Goal: Information Seeking & Learning: Learn about a topic

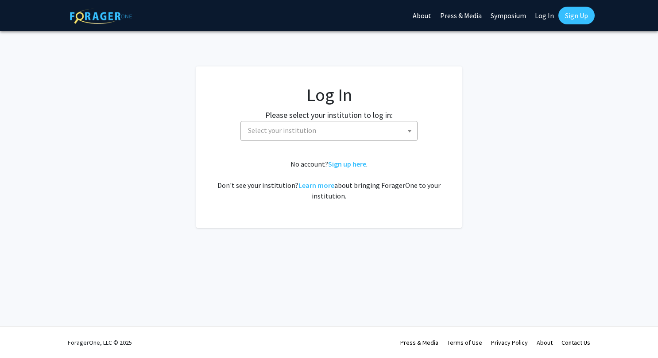
select select
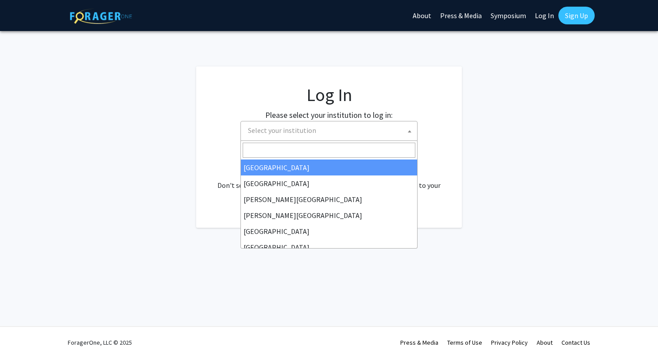
click at [391, 138] on span "Select your institution" at bounding box center [330, 130] width 173 height 18
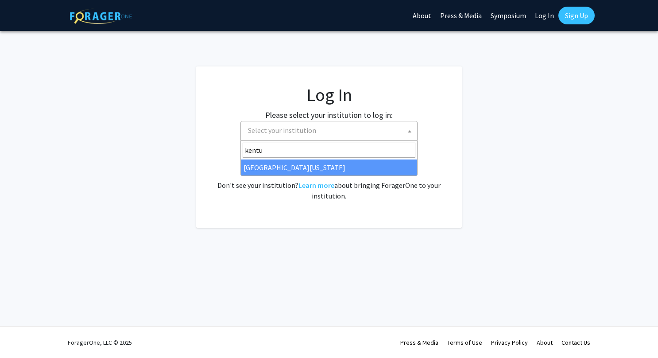
type input "kentu"
select select "13"
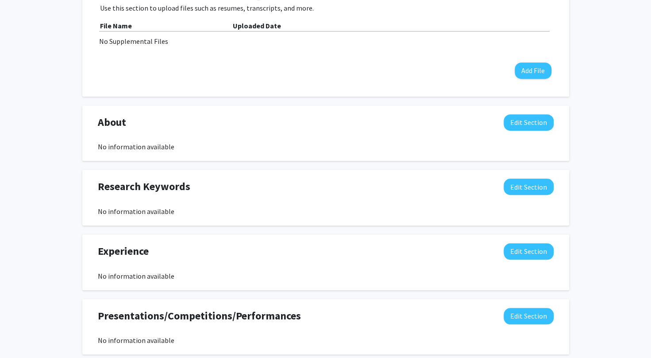
scroll to position [316, 0]
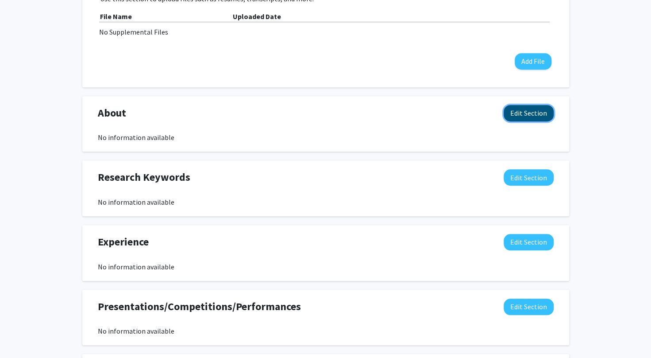
click at [538, 112] on button "Edit Section" at bounding box center [529, 113] width 50 height 16
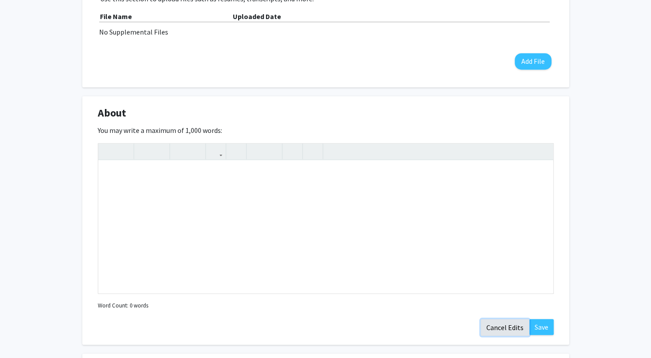
click at [510, 328] on button "Cancel Edits" at bounding box center [505, 327] width 49 height 17
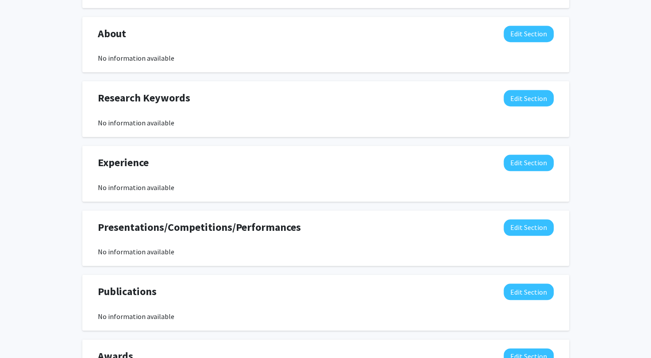
scroll to position [418, 0]
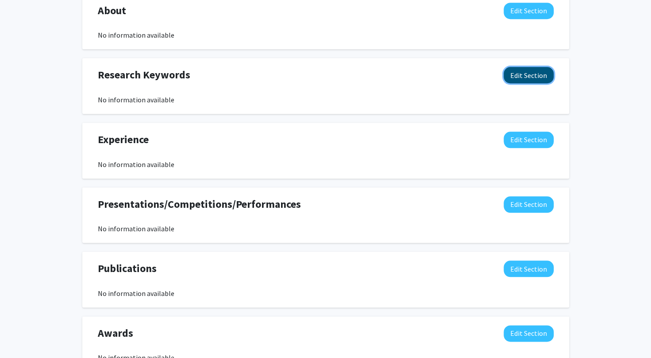
click at [522, 70] on button "Edit Section" at bounding box center [529, 75] width 50 height 16
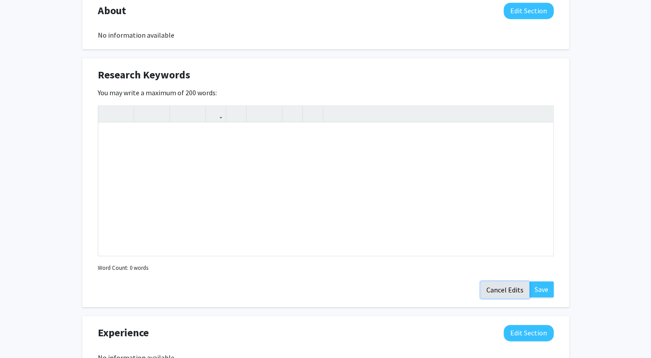
click at [504, 281] on button "Cancel Edits" at bounding box center [505, 289] width 49 height 17
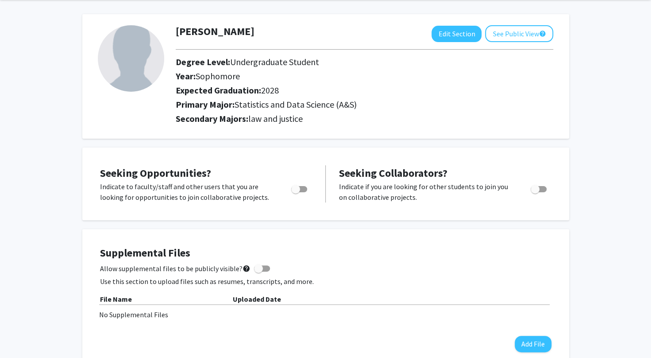
scroll to position [0, 0]
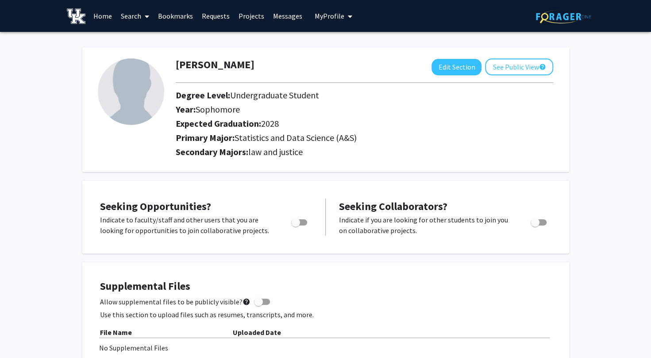
click at [146, 112] on img at bounding box center [131, 91] width 66 height 66
click at [462, 71] on button "Edit Section" at bounding box center [457, 67] width 50 height 16
select select "sophomore"
select select "2028"
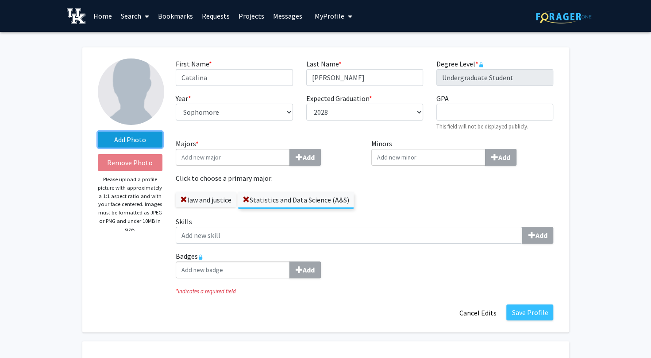
click at [149, 142] on label "Add Photo" at bounding box center [130, 140] width 65 height 16
click at [0, 0] on input "Add Photo" at bounding box center [0, 0] width 0 height 0
click at [357, 194] on div "law and justice Statistics and Data Science (A&S)" at bounding box center [267, 196] width 182 height 26
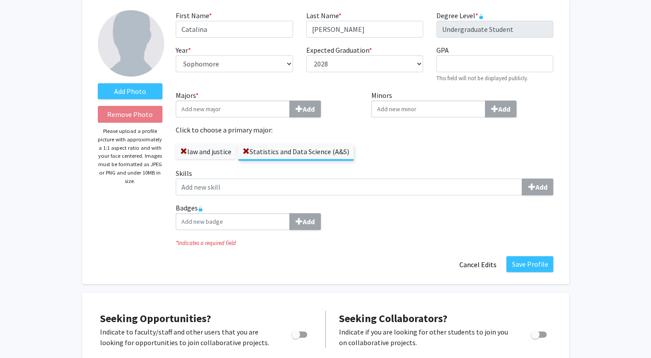
scroll to position [49, 0]
click at [533, 262] on button "Save Profile" at bounding box center [530, 263] width 47 height 16
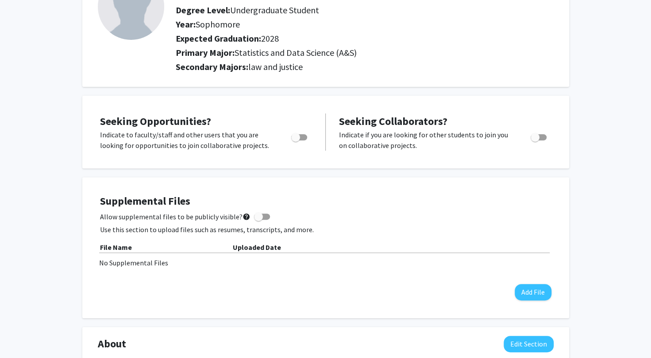
scroll to position [0, 0]
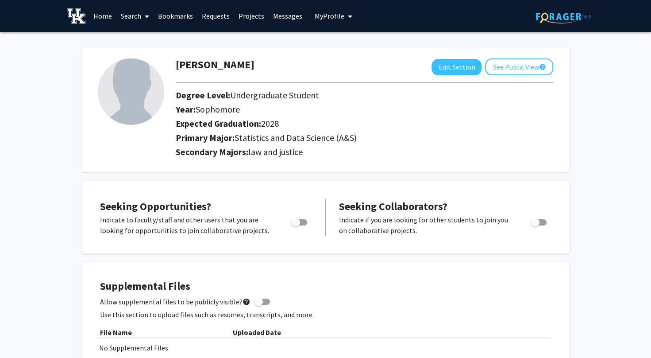
click at [313, 89] on div at bounding box center [364, 82] width 391 height 15
click at [131, 14] on link "Search" at bounding box center [134, 15] width 37 height 31
click at [151, 58] on span "Students" at bounding box center [143, 59] width 54 height 18
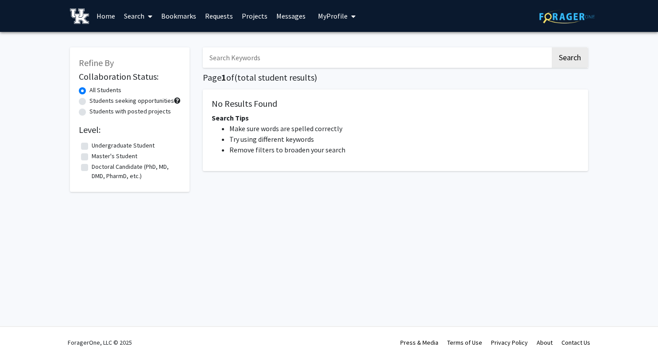
click at [135, 19] on link "Search" at bounding box center [138, 15] width 37 height 31
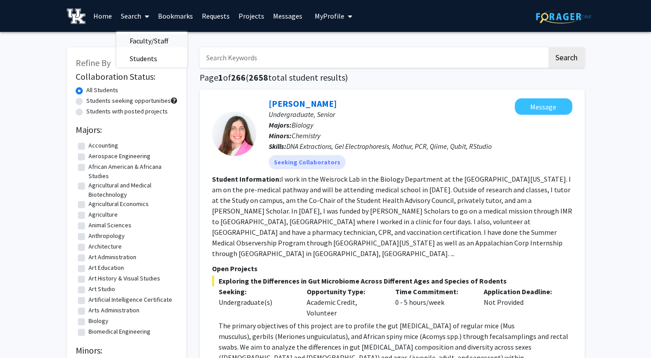
click at [139, 39] on span "Faculty/Staff" at bounding box center [148, 41] width 65 height 18
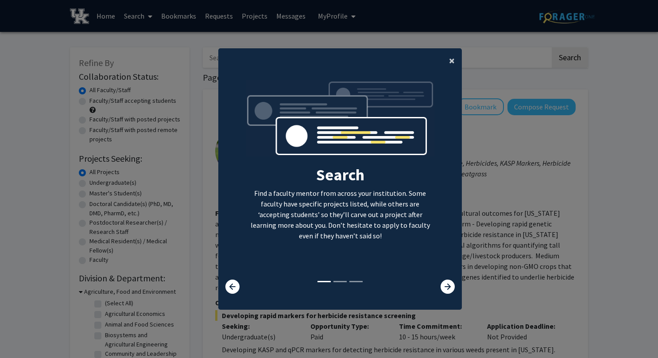
click at [449, 61] on span "×" at bounding box center [452, 61] width 6 height 14
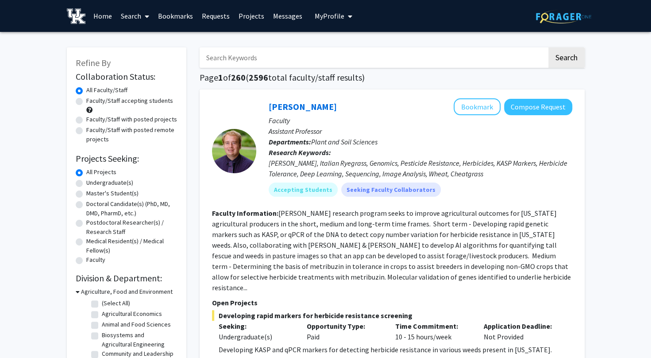
scroll to position [33, 0]
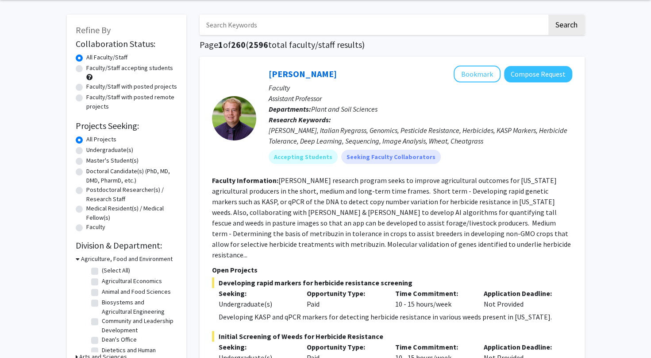
click at [86, 149] on label "Undergraduate(s)" at bounding box center [109, 149] width 47 height 9
click at [86, 149] on input "Undergraduate(s)" at bounding box center [89, 148] width 6 height 6
radio input "true"
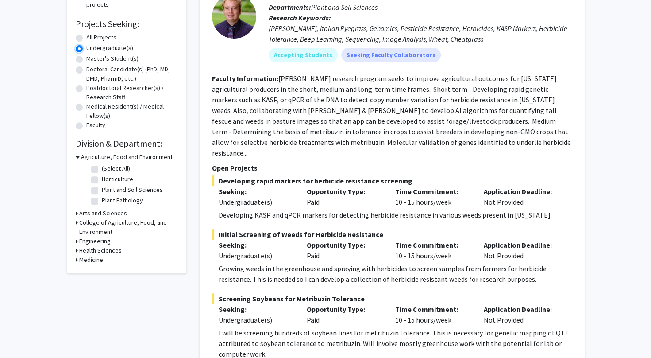
scroll to position [136, 0]
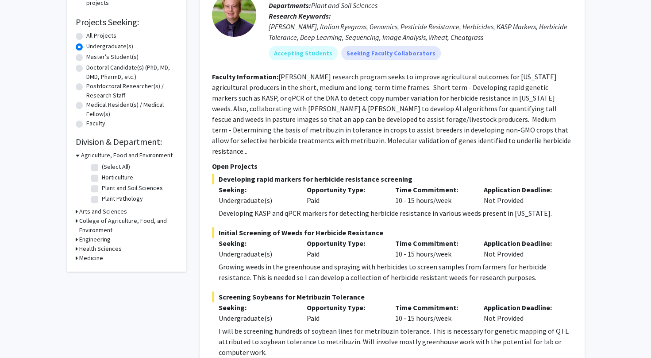
click at [111, 212] on h3 "Arts and Sciences" at bounding box center [103, 211] width 48 height 9
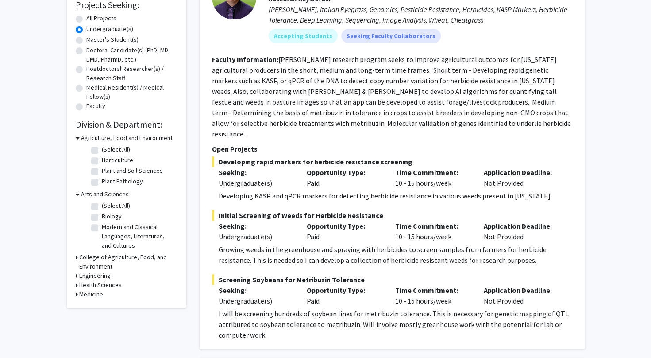
scroll to position [158, 0]
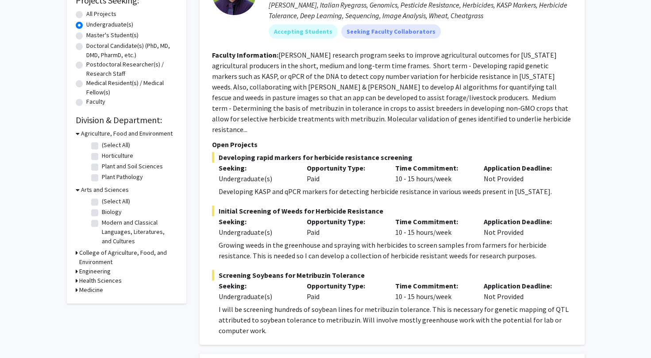
click at [116, 189] on h3 "Arts and Sciences" at bounding box center [105, 189] width 48 height 9
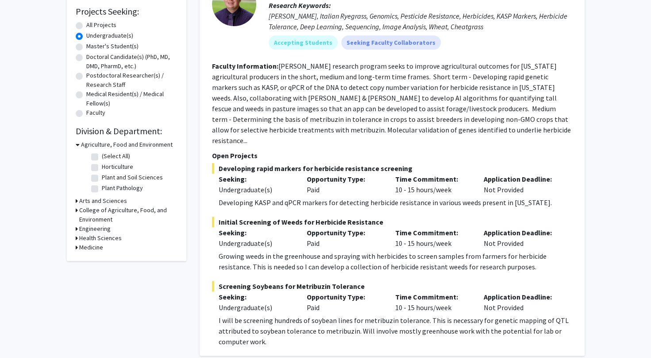
scroll to position [147, 0]
click at [121, 145] on h3 "Agriculture, Food and Environment" at bounding box center [127, 144] width 92 height 9
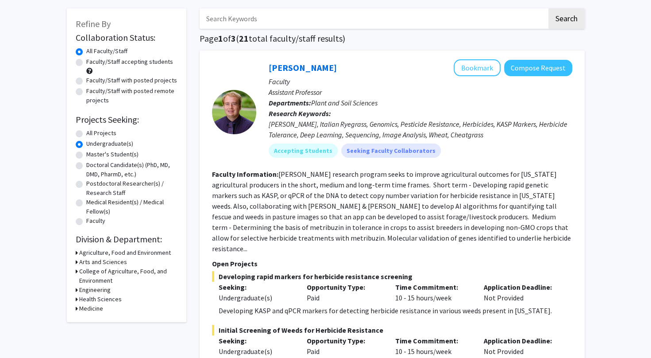
scroll to position [50, 0]
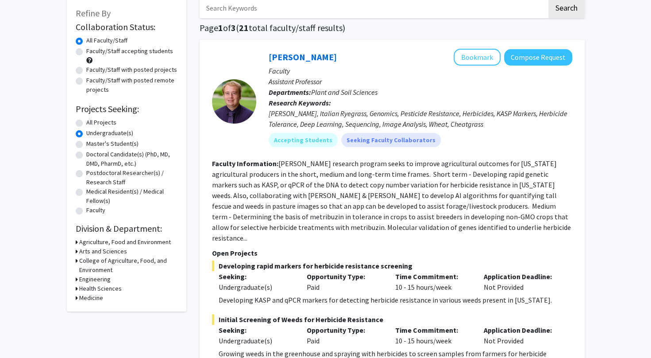
click at [139, 54] on label "Faculty/Staff accepting students" at bounding box center [129, 50] width 87 height 9
click at [92, 52] on input "Faculty/Staff accepting students" at bounding box center [89, 49] width 6 height 6
radio input "true"
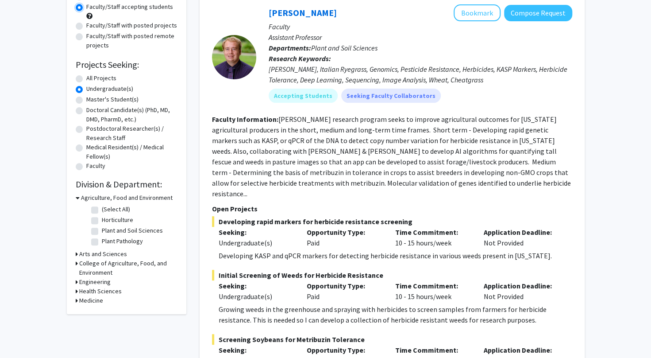
scroll to position [93, 0]
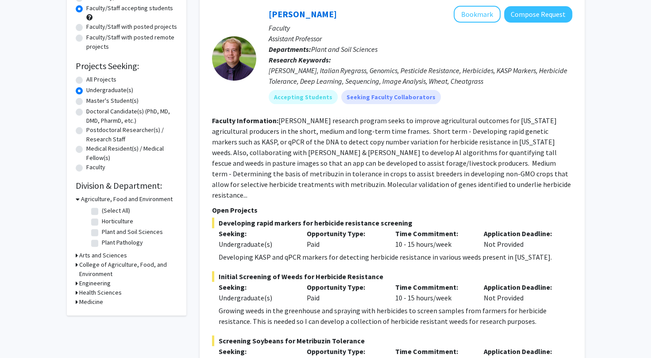
click at [86, 77] on label "All Projects" at bounding box center [101, 79] width 30 height 9
click at [86, 77] on input "All Projects" at bounding box center [89, 78] width 6 height 6
radio input "true"
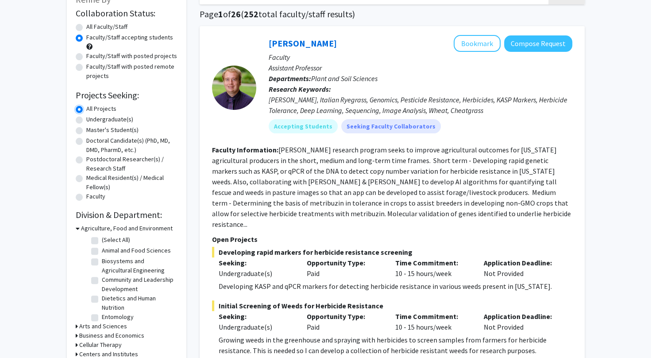
scroll to position [64, 0]
click at [86, 120] on label "Undergraduate(s)" at bounding box center [109, 118] width 47 height 9
click at [86, 120] on input "Undergraduate(s)" at bounding box center [89, 117] width 6 height 6
radio input "true"
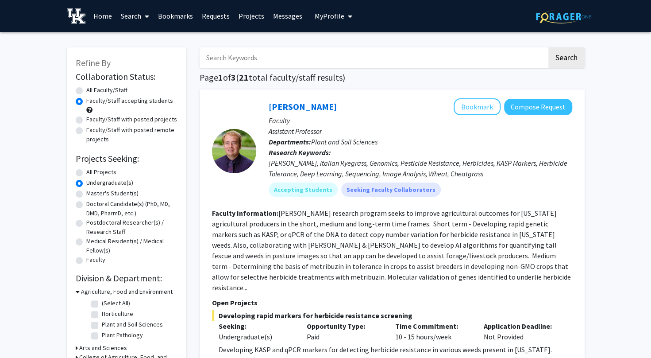
click at [86, 174] on label "All Projects" at bounding box center [101, 171] width 30 height 9
click at [86, 173] on input "All Projects" at bounding box center [89, 170] width 6 height 6
radio input "true"
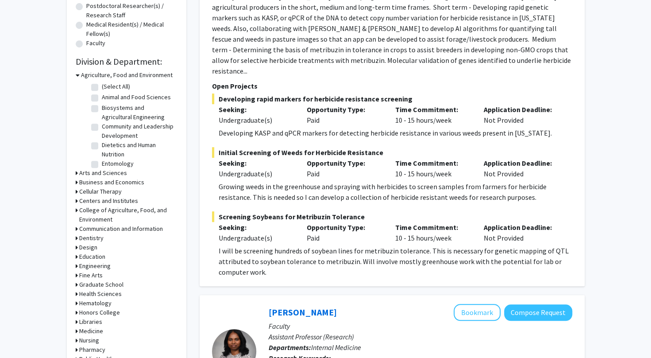
scroll to position [212, 0]
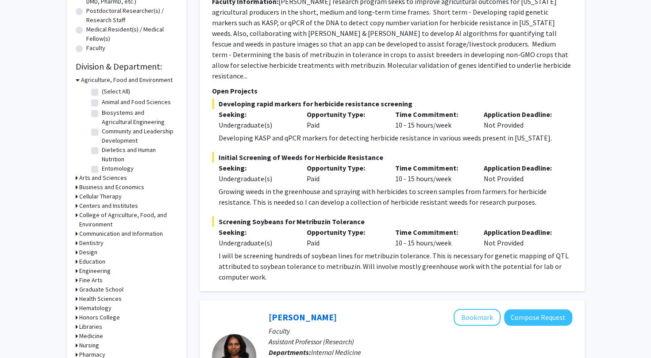
click at [135, 78] on h3 "Agriculture, Food and Environment" at bounding box center [127, 79] width 92 height 9
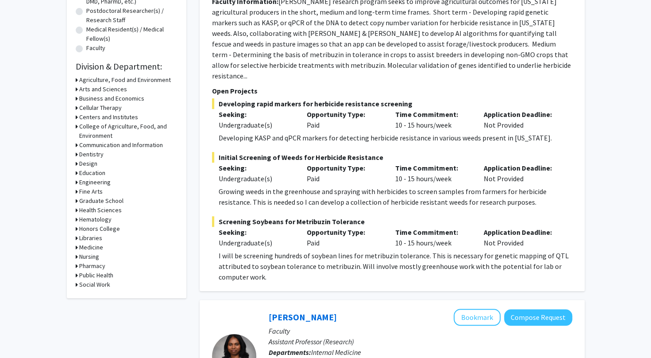
click at [119, 89] on h3 "Arts and Sciences" at bounding box center [103, 89] width 48 height 9
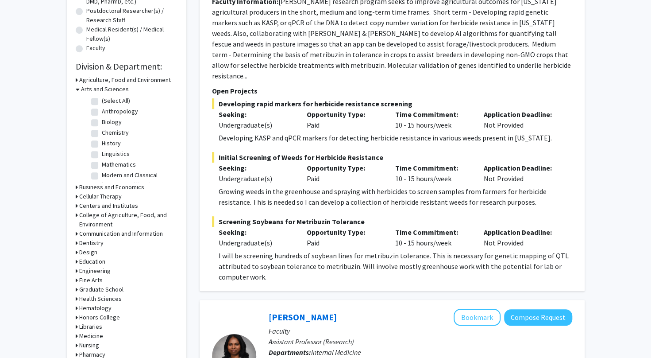
click at [119, 89] on h3 "Arts and Sciences" at bounding box center [105, 89] width 48 height 9
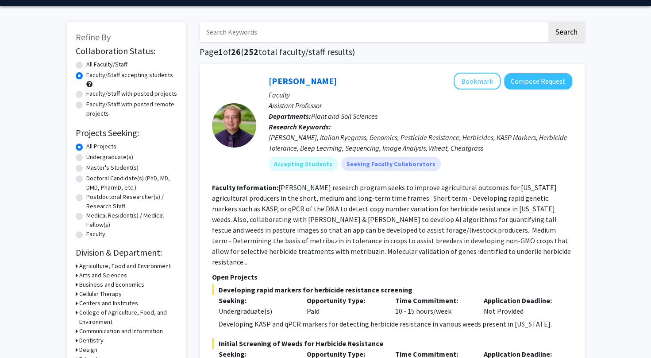
scroll to position [0, 0]
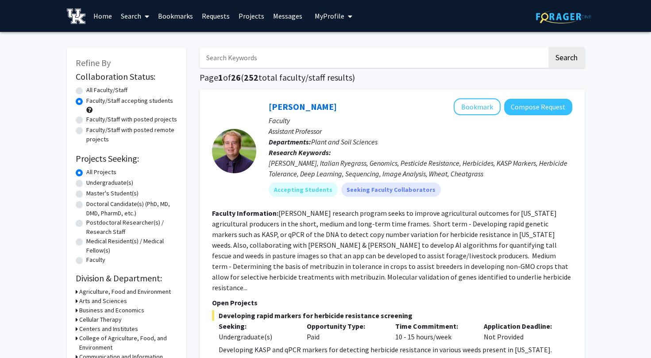
click at [136, 19] on link "Search" at bounding box center [134, 15] width 37 height 31
click at [151, 58] on span "Students" at bounding box center [143, 59] width 54 height 18
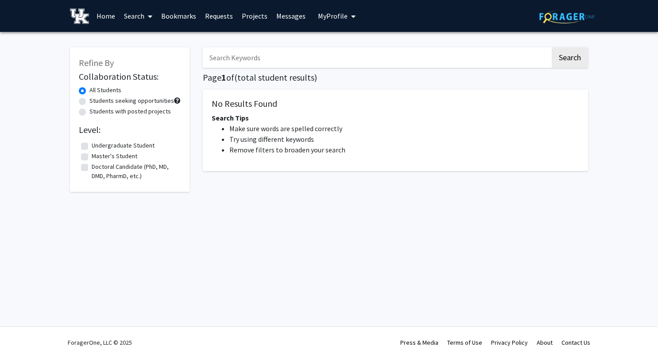
click at [135, 13] on link "Search" at bounding box center [138, 15] width 37 height 31
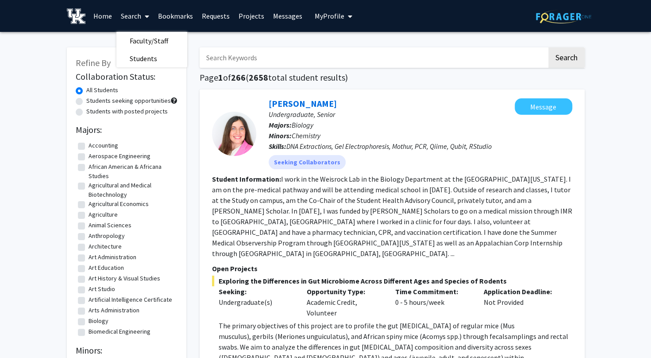
click at [135, 13] on link "Search" at bounding box center [134, 15] width 37 height 31
click at [250, 15] on link "Projects" at bounding box center [251, 15] width 35 height 31
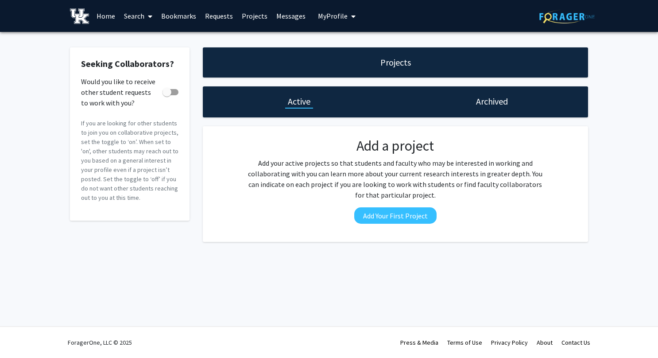
click at [287, 19] on link "Messages" at bounding box center [291, 15] width 38 height 31
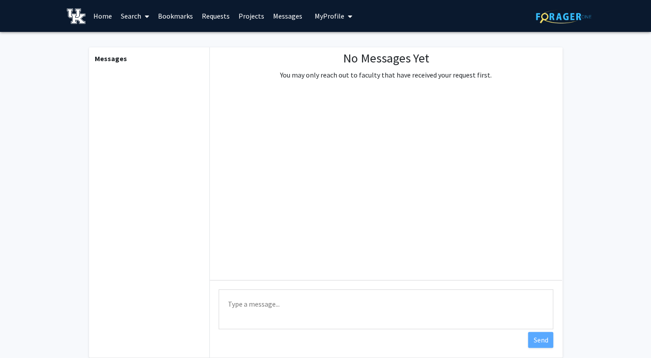
click at [322, 14] on span "My Profile" at bounding box center [330, 16] width 30 height 9
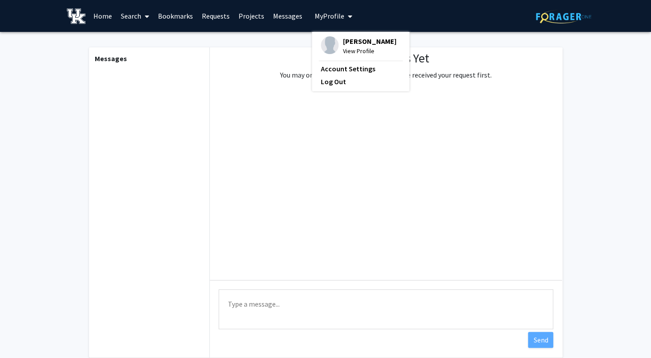
click at [322, 14] on span "My Profile" at bounding box center [330, 16] width 30 height 9
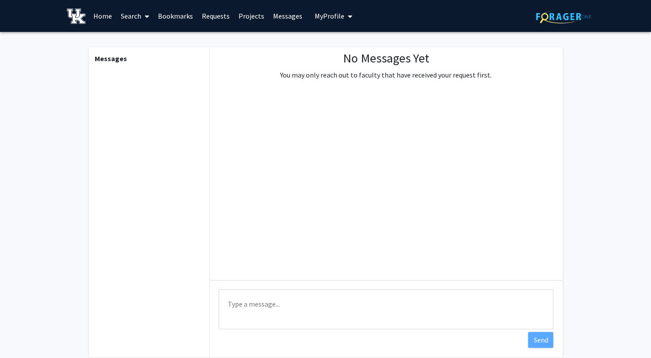
click at [131, 19] on link "Search" at bounding box center [134, 15] width 37 height 31
click at [143, 41] on span "Faculty/Staff" at bounding box center [148, 41] width 65 height 18
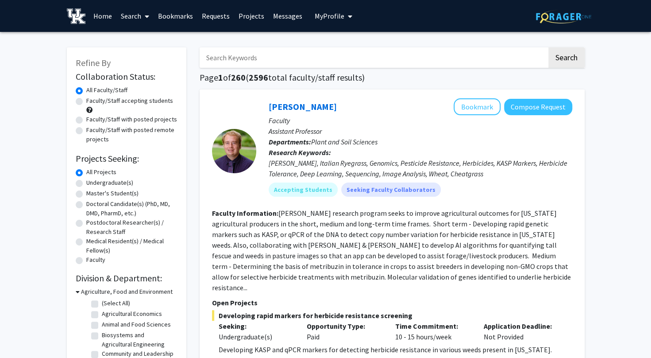
scroll to position [208, 0]
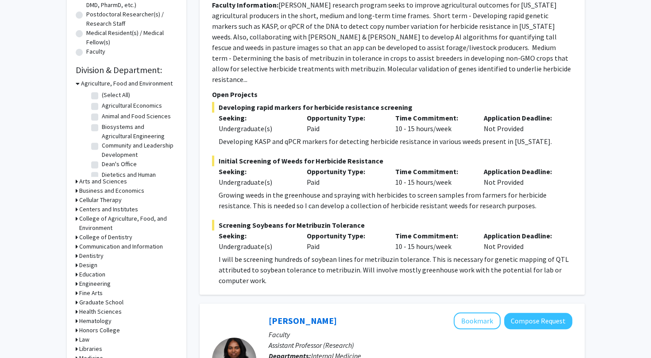
click at [141, 81] on h3 "Agriculture, Food and Environment" at bounding box center [127, 83] width 92 height 9
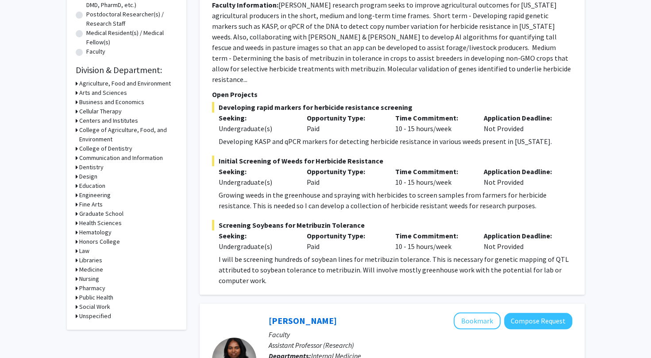
click at [118, 88] on h3 "Arts and Sciences" at bounding box center [103, 92] width 48 height 9
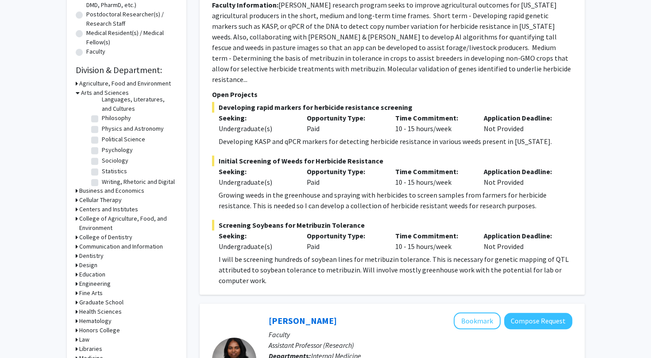
scroll to position [170, 0]
click at [102, 132] on label "Political Science" at bounding box center [123, 136] width 43 height 9
click at [102, 132] on input "Political Science" at bounding box center [105, 135] width 6 height 6
checkbox input "true"
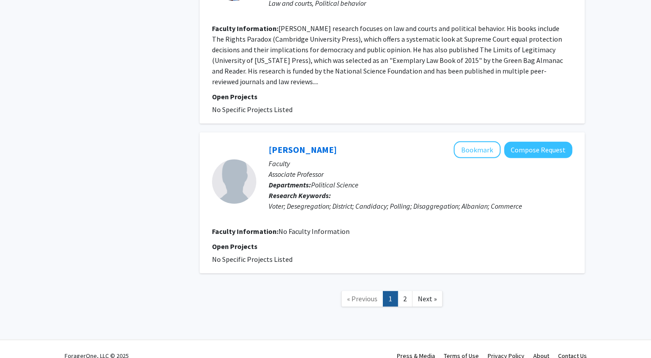
scroll to position [1406, 0]
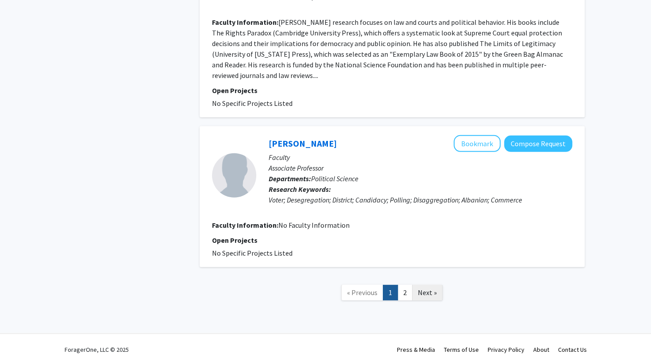
click at [430, 296] on span "Next »" at bounding box center [427, 292] width 19 height 9
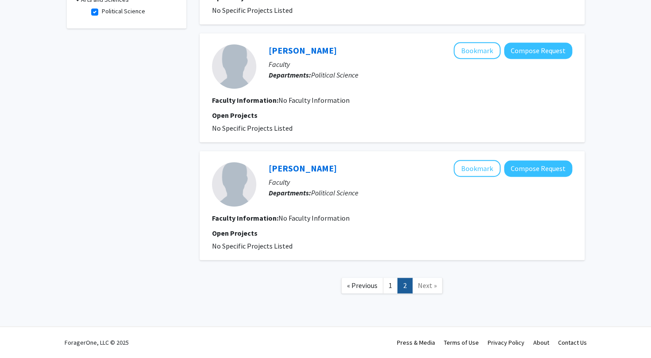
scroll to position [292, 0]
click at [367, 283] on span "« Previous" at bounding box center [362, 285] width 31 height 9
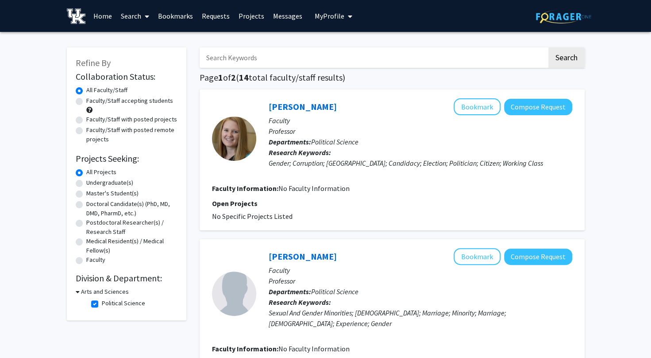
scroll to position [31, 0]
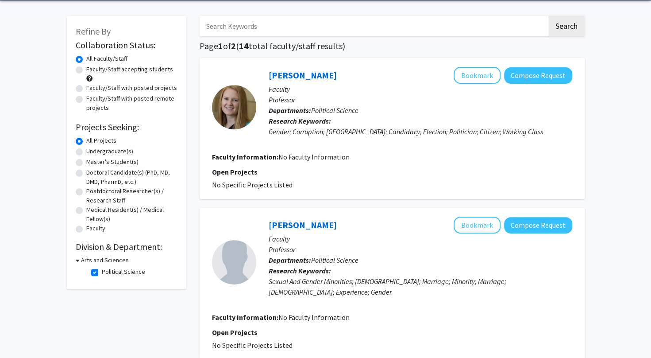
click at [103, 258] on h3 "Arts and Sciences" at bounding box center [105, 259] width 48 height 9
click at [104, 262] on h3 "Arts and Sciences" at bounding box center [103, 259] width 48 height 9
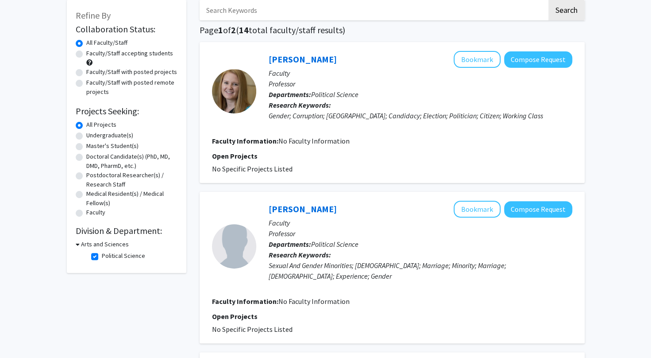
scroll to position [0, 0]
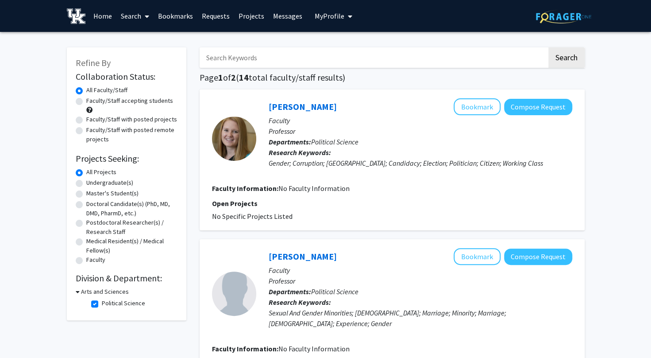
click at [102, 302] on label "Political Science" at bounding box center [123, 302] width 43 height 9
click at [102, 302] on input "Political Science" at bounding box center [105, 301] width 6 height 6
checkbox input "false"
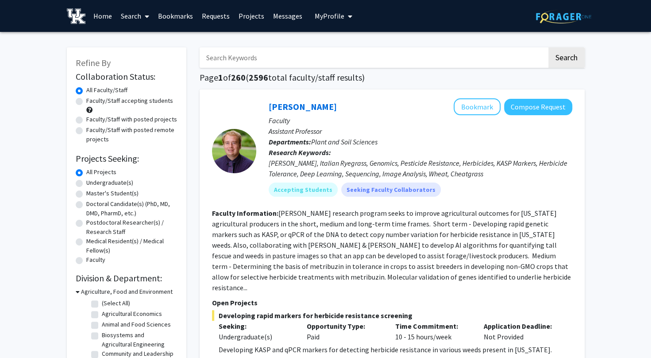
click at [236, 63] on input "Search Keywords" at bounding box center [374, 57] width 348 height 20
type input "geography"
click at [549, 47] on button "Search" at bounding box center [567, 57] width 36 height 20
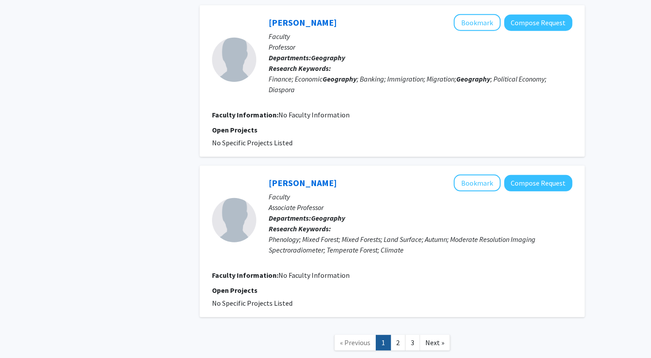
scroll to position [1340, 0]
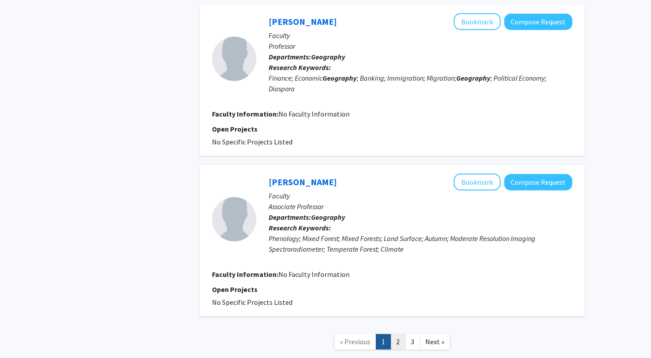
click at [399, 334] on link "2" at bounding box center [398, 341] width 15 height 15
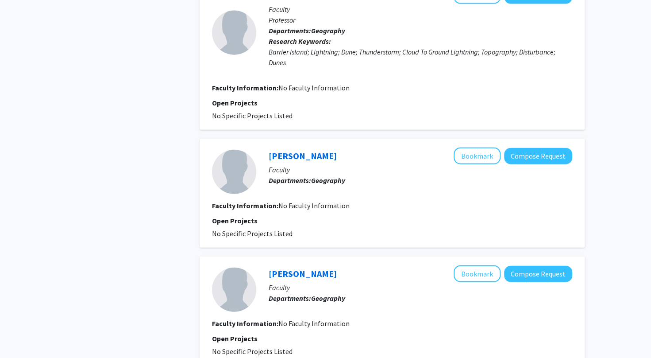
scroll to position [1285, 0]
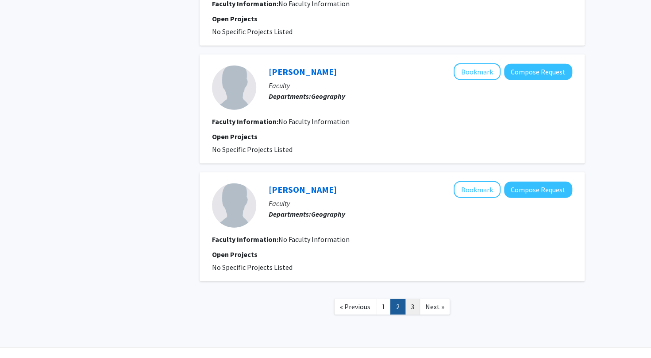
click at [413, 299] on link "3" at bounding box center [412, 306] width 15 height 15
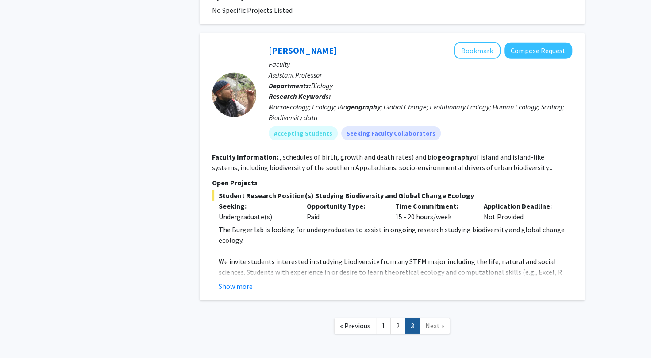
scroll to position [1557, 0]
click at [381, 317] on link "1" at bounding box center [383, 324] width 15 height 15
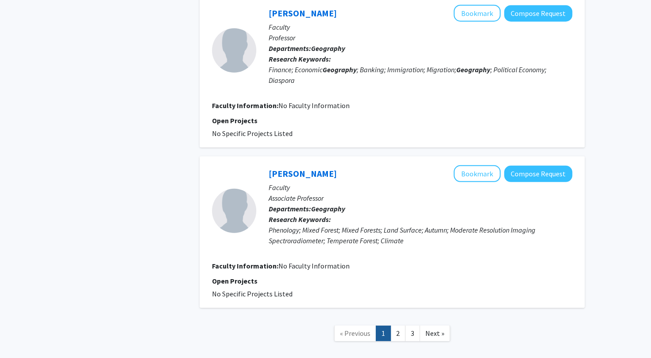
scroll to position [1364, 0]
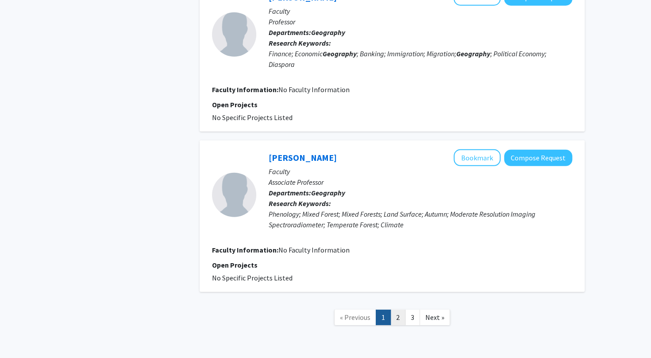
click at [403, 310] on link "2" at bounding box center [398, 317] width 15 height 15
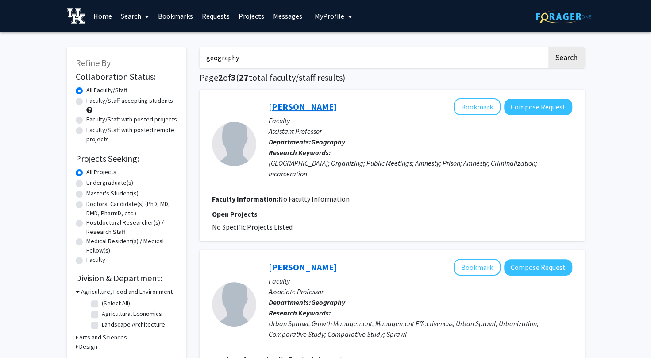
click at [299, 103] on link "[PERSON_NAME]" at bounding box center [303, 106] width 68 height 11
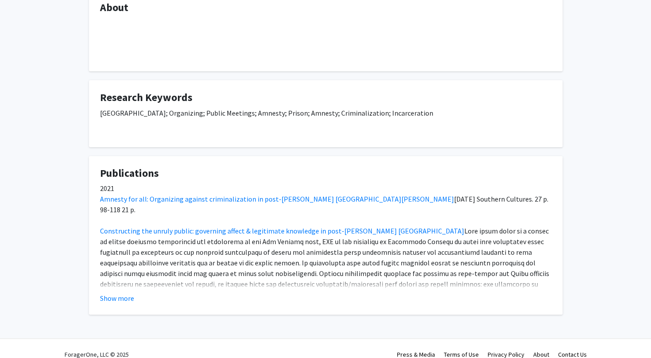
scroll to position [168, 0]
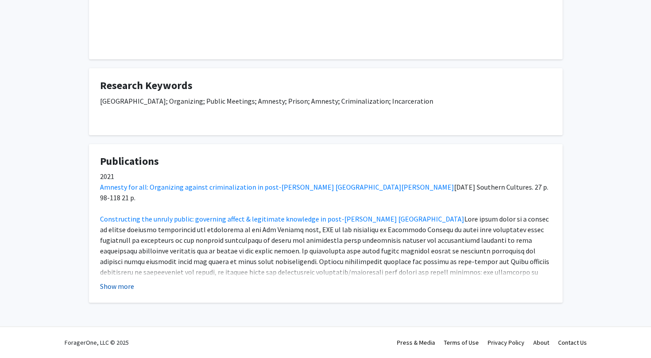
click at [120, 290] on button "Show more" at bounding box center [117, 286] width 34 height 11
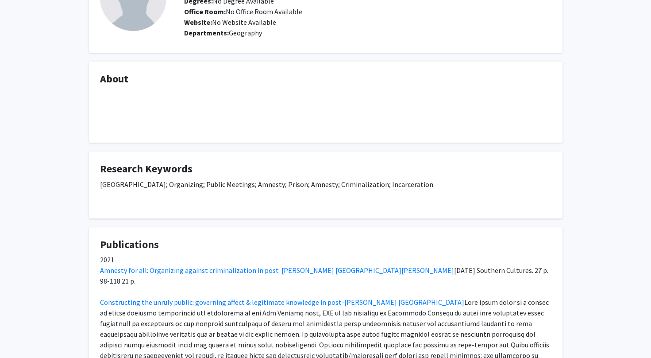
scroll to position [0, 0]
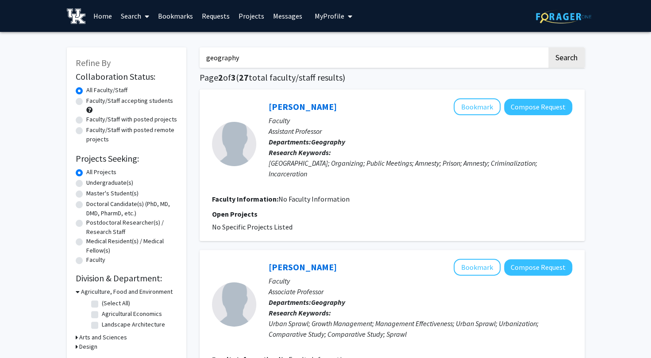
scroll to position [132, 0]
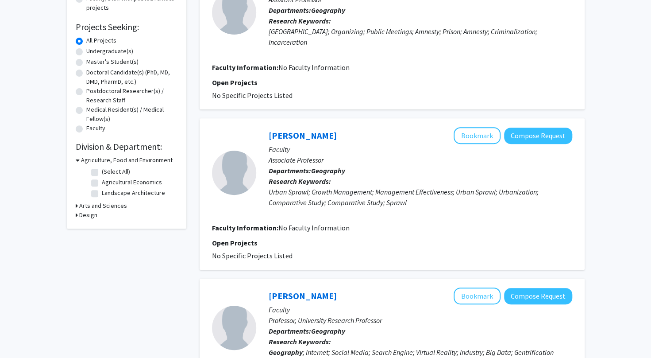
click at [105, 161] on h3 "Agriculture, Food and Environment" at bounding box center [127, 159] width 92 height 9
click at [98, 172] on h3 "Arts and Sciences" at bounding box center [103, 169] width 48 height 9
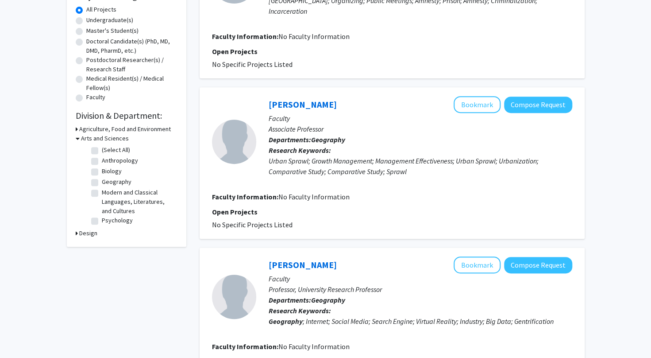
scroll to position [0, 0]
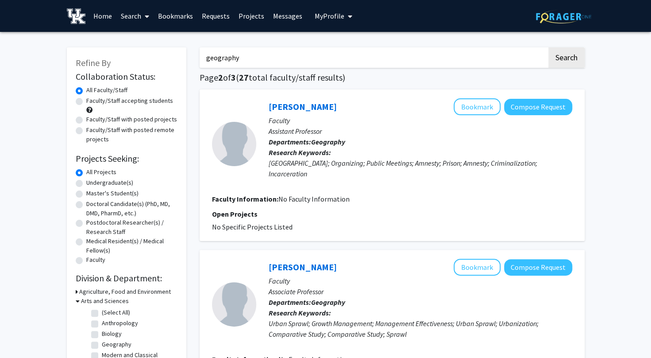
click at [247, 53] on input "geography" at bounding box center [374, 57] width 348 height 20
type input "p"
type input "law"
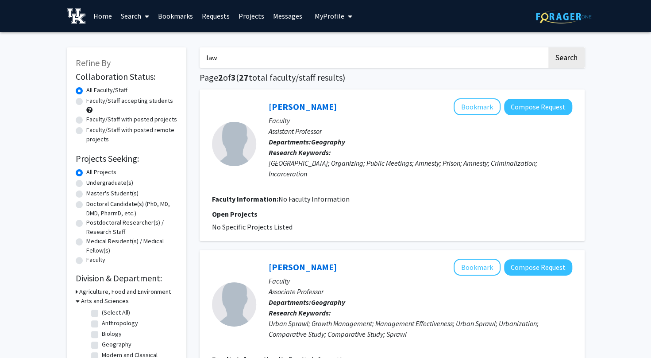
click at [549, 47] on button "Search" at bounding box center [567, 57] width 36 height 20
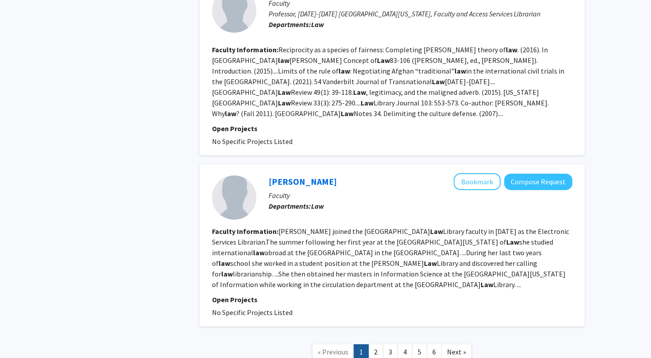
scroll to position [1567, 0]
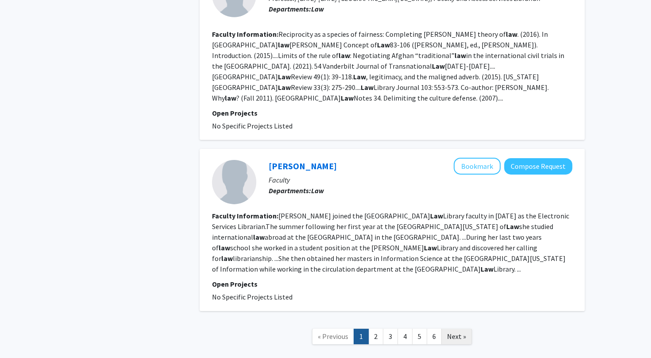
click at [460, 332] on span "Next »" at bounding box center [456, 336] width 19 height 9
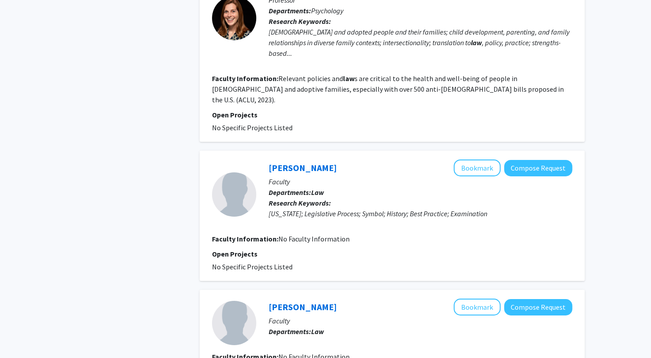
scroll to position [1735, 0]
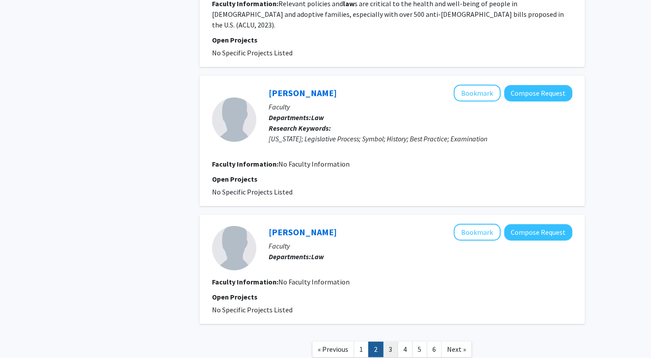
click at [395, 341] on link "3" at bounding box center [390, 348] width 15 height 15
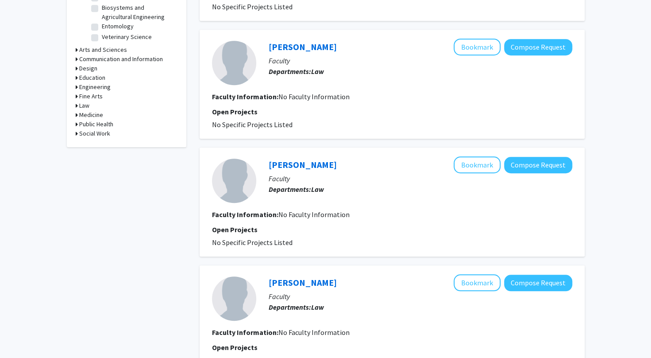
scroll to position [319, 0]
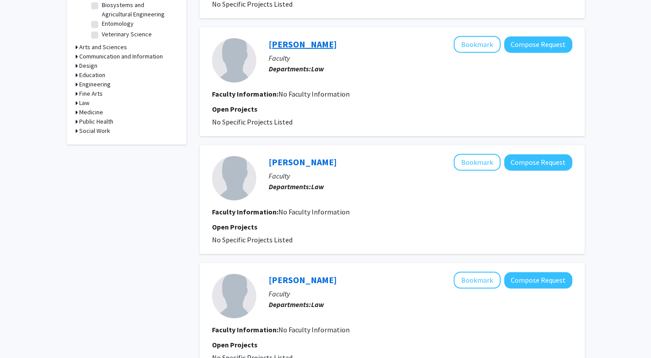
click at [289, 47] on link "[PERSON_NAME]" at bounding box center [303, 44] width 68 height 11
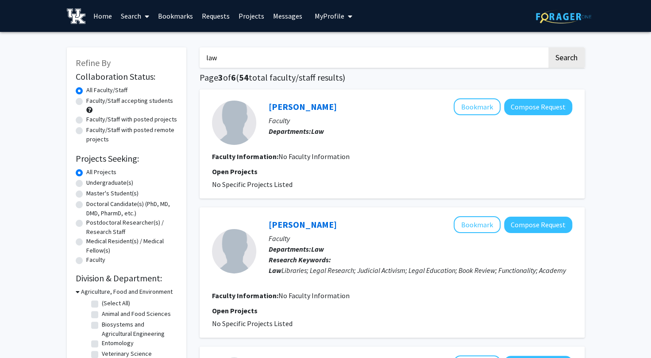
click at [136, 21] on link "Search" at bounding box center [134, 15] width 37 height 31
click at [137, 21] on link "Search" at bounding box center [134, 15] width 37 height 31
click at [111, 14] on link "Home" at bounding box center [102, 15] width 27 height 31
